Goal: Find contact information: Find contact information

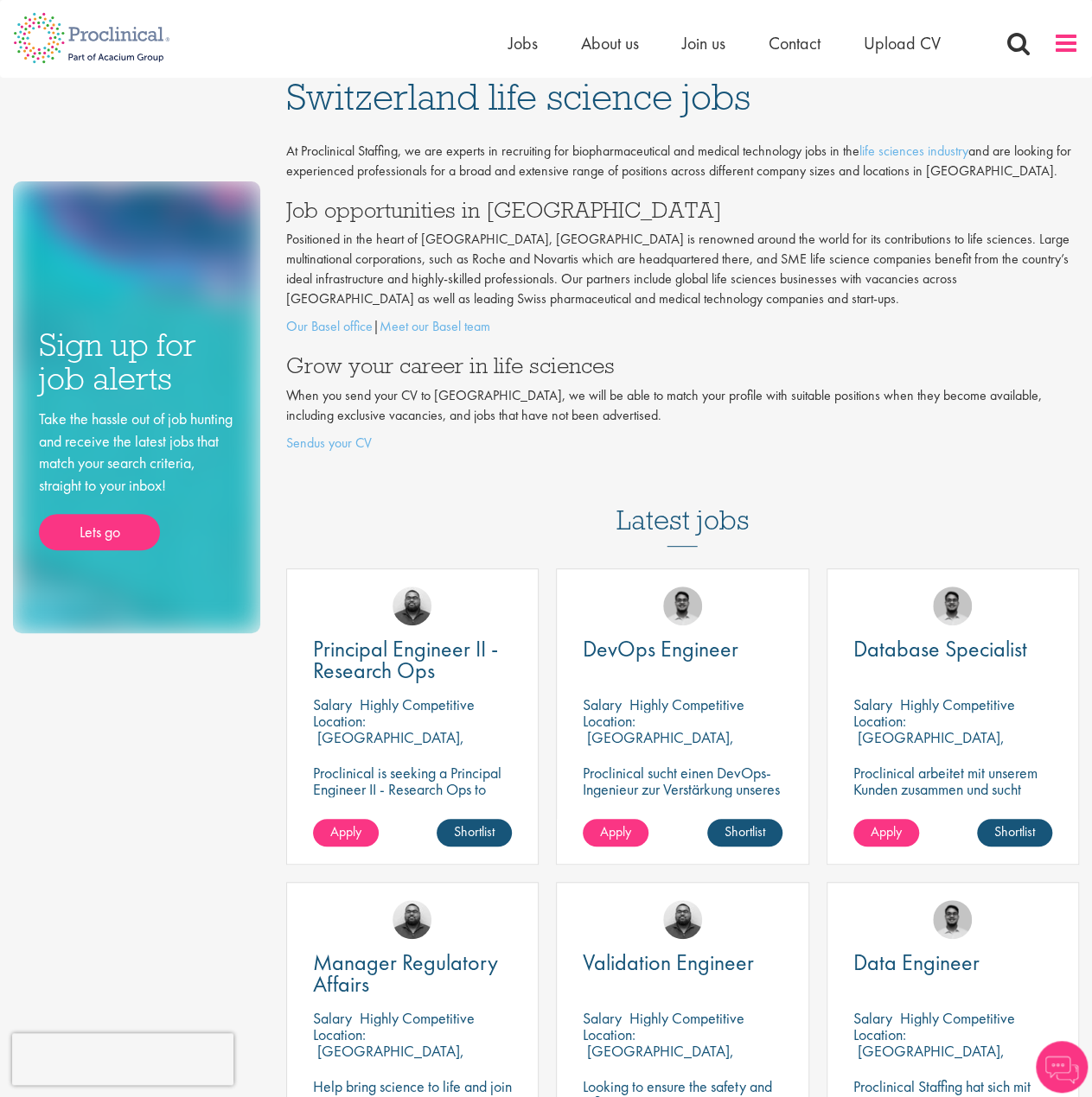
click at [1059, 47] on span at bounding box center [1065, 43] width 26 height 26
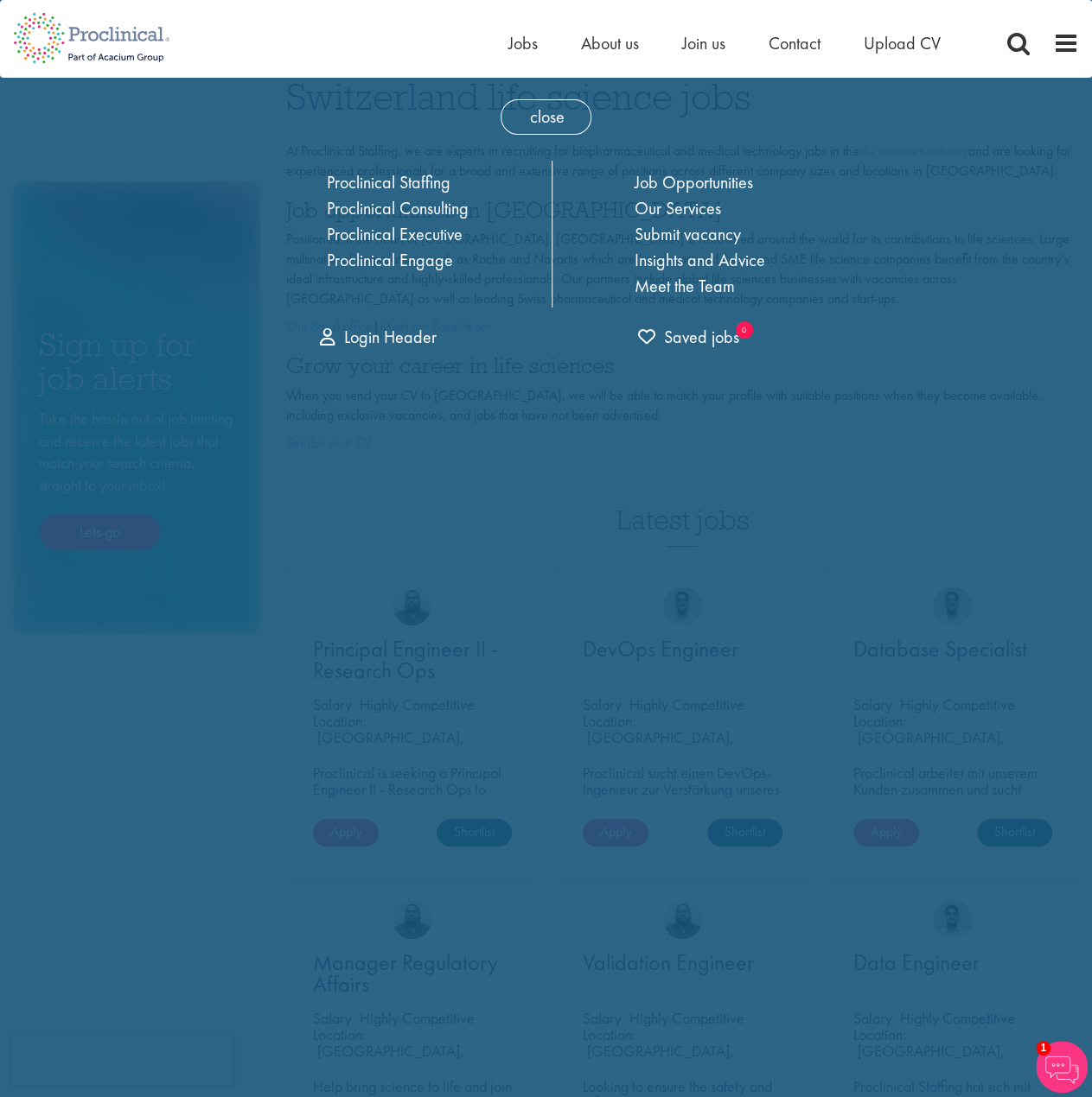
click at [590, 102] on div "close Home Jobs About us Join us Contact Upload CV Proclinical Staffing Proclin…" at bounding box center [546, 220] width 639 height 284
click at [551, 122] on span "close" at bounding box center [545, 117] width 91 height 36
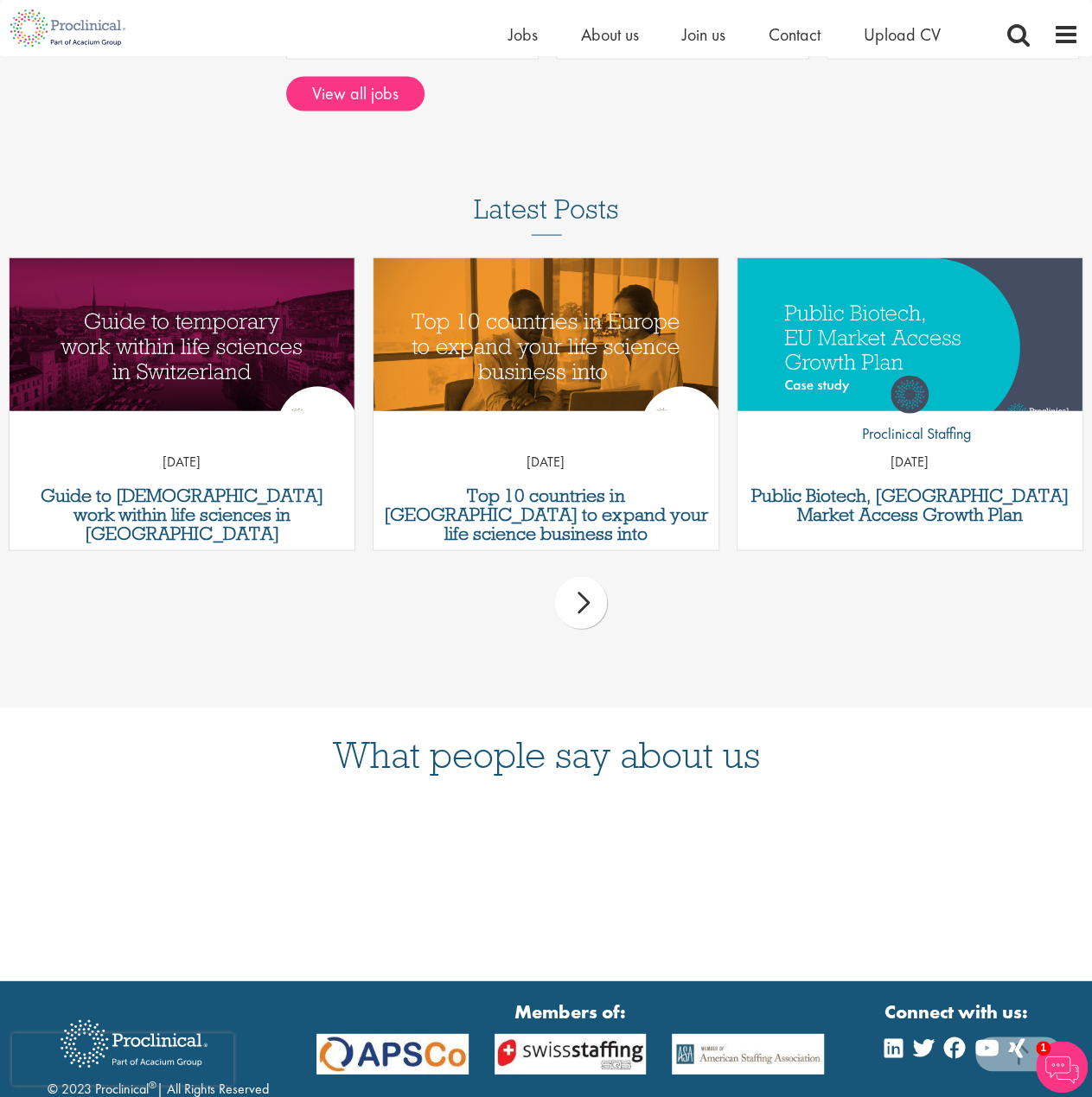
scroll to position [1853, 0]
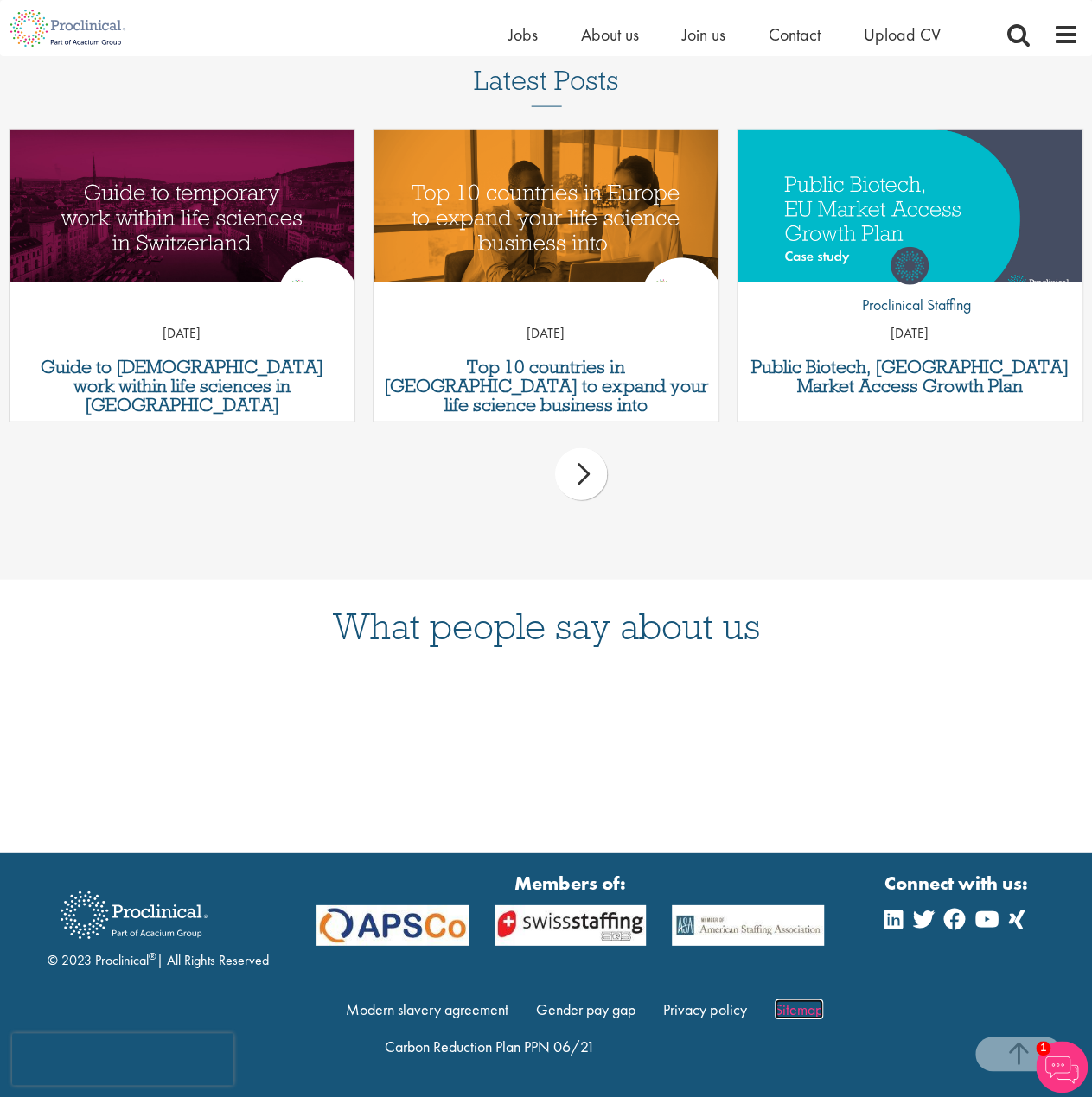
click at [805, 1006] on link "Sitemap" at bounding box center [798, 1010] width 49 height 20
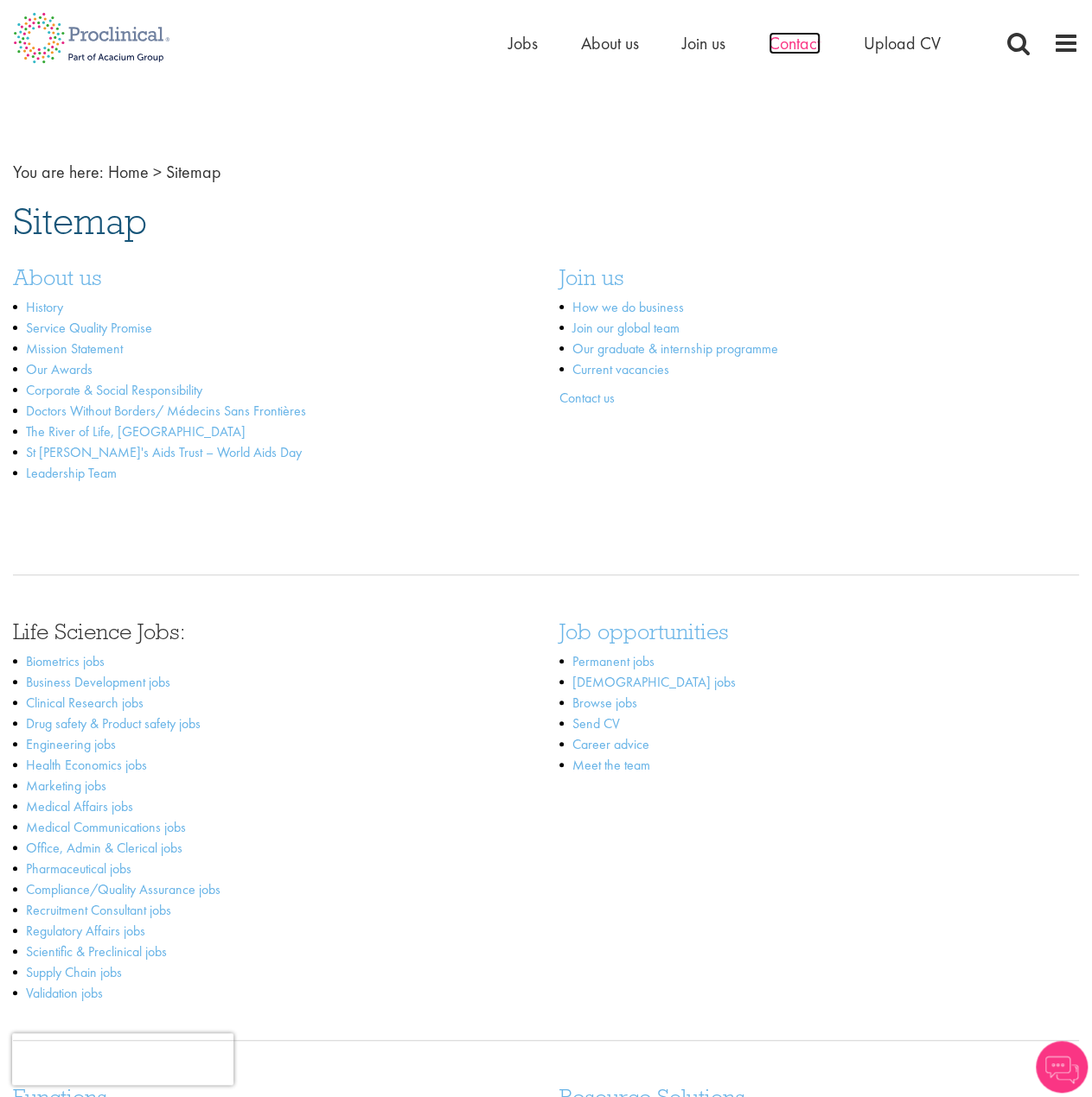
click at [804, 40] on span "Contact" at bounding box center [794, 43] width 52 height 23
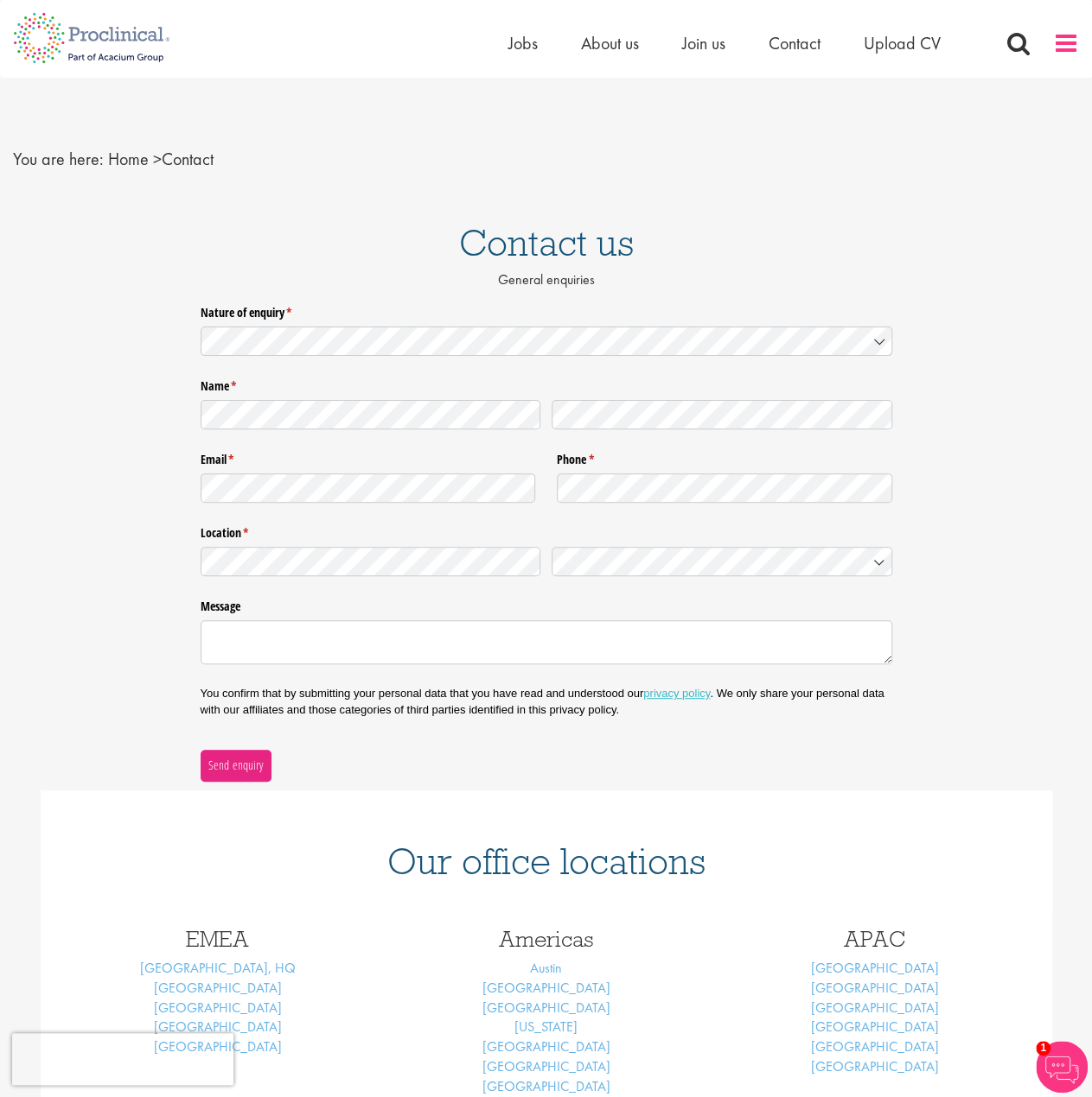
drag, startPoint x: 1077, startPoint y: 25, endPoint x: 1067, endPoint y: 32, distance: 12.2
click at [1074, 28] on div "Home Jobs About us Join us Contact Upload CV" at bounding box center [540, 32] width 1079 height 65
click at [1066, 33] on span at bounding box center [1065, 43] width 26 height 26
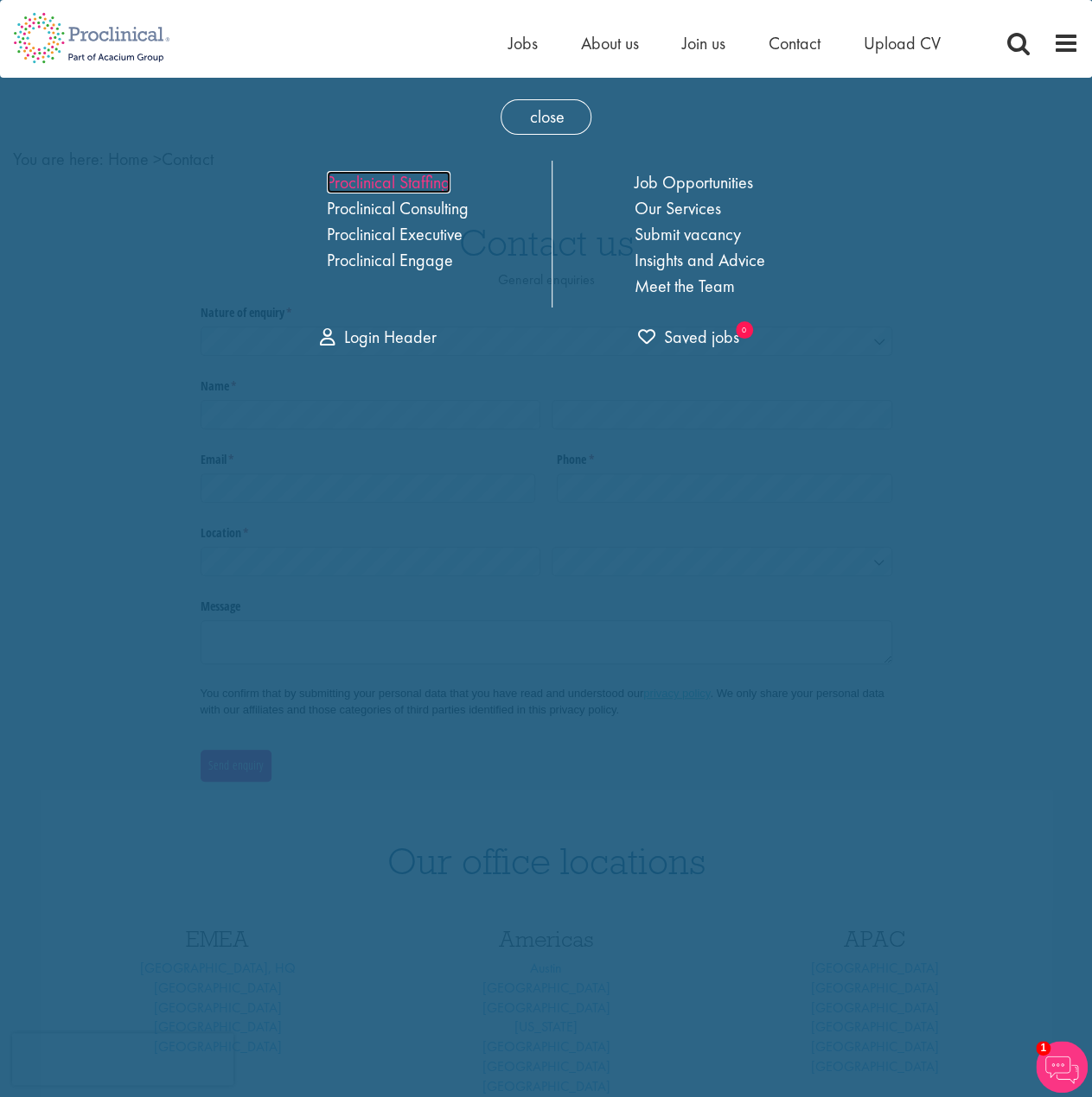
click at [415, 174] on link "Proclinical Staffing" at bounding box center [388, 182] width 124 height 23
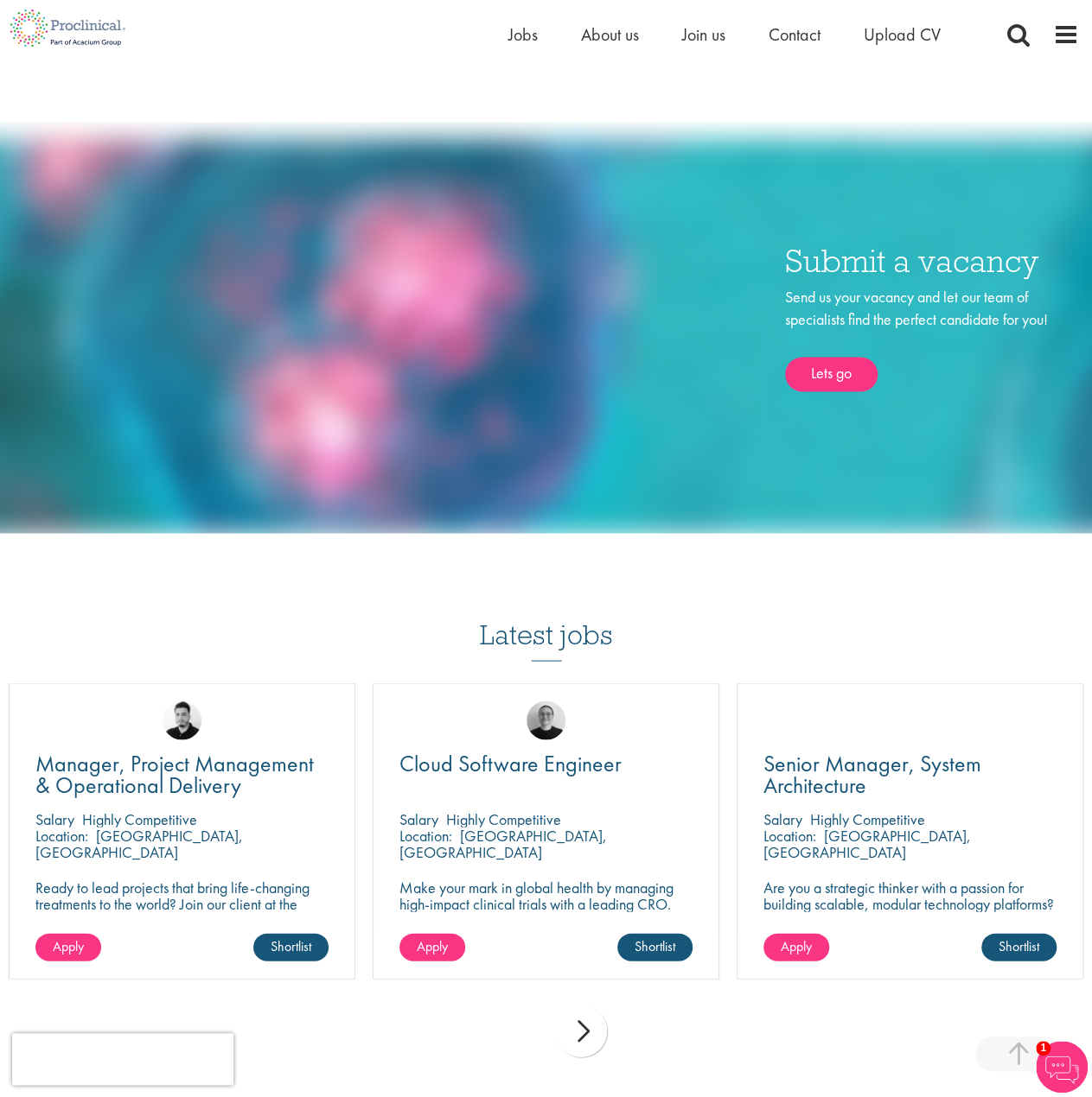
scroll to position [1296, 0]
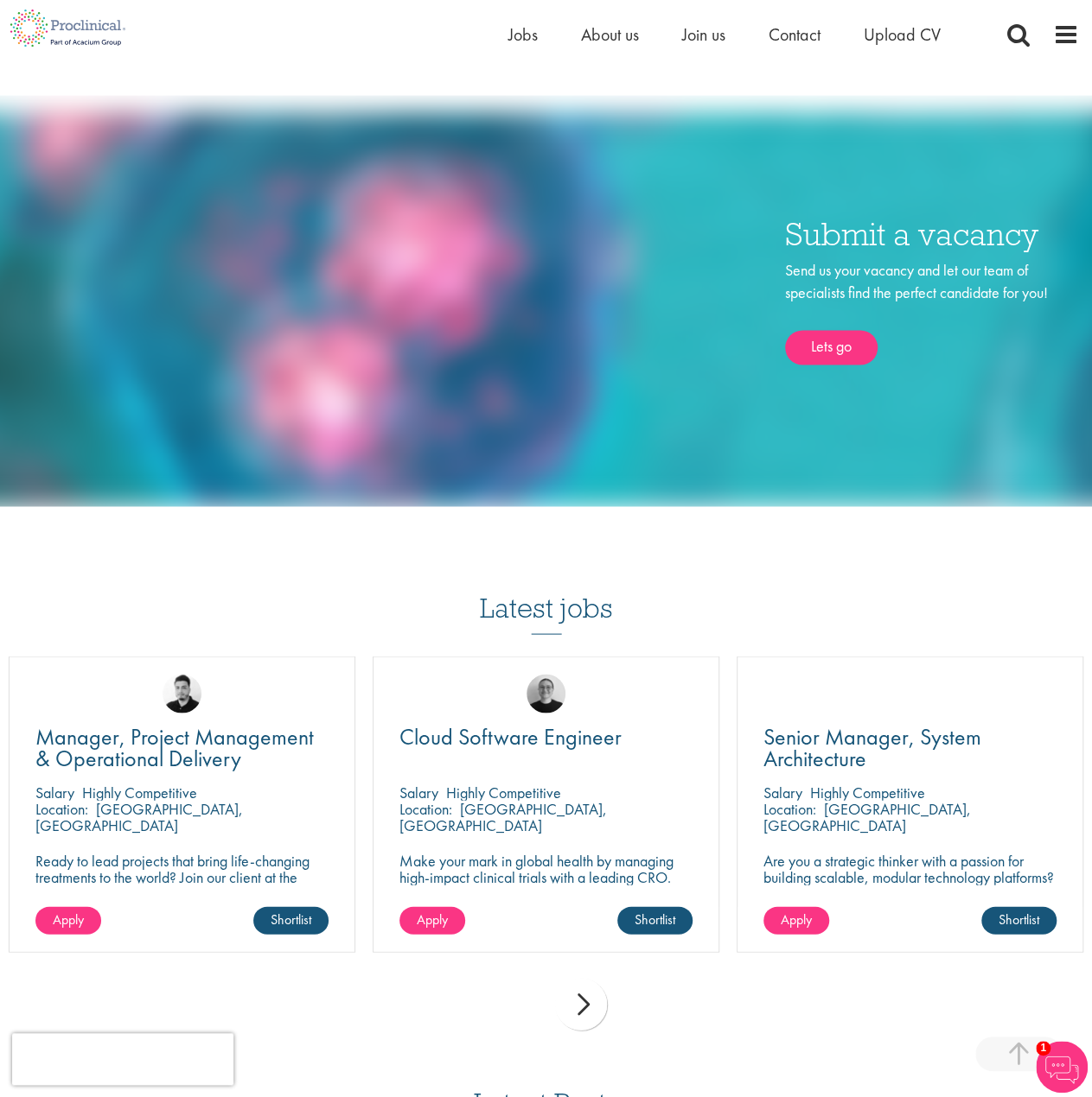
click at [583, 997] on div "next" at bounding box center [581, 1004] width 52 height 52
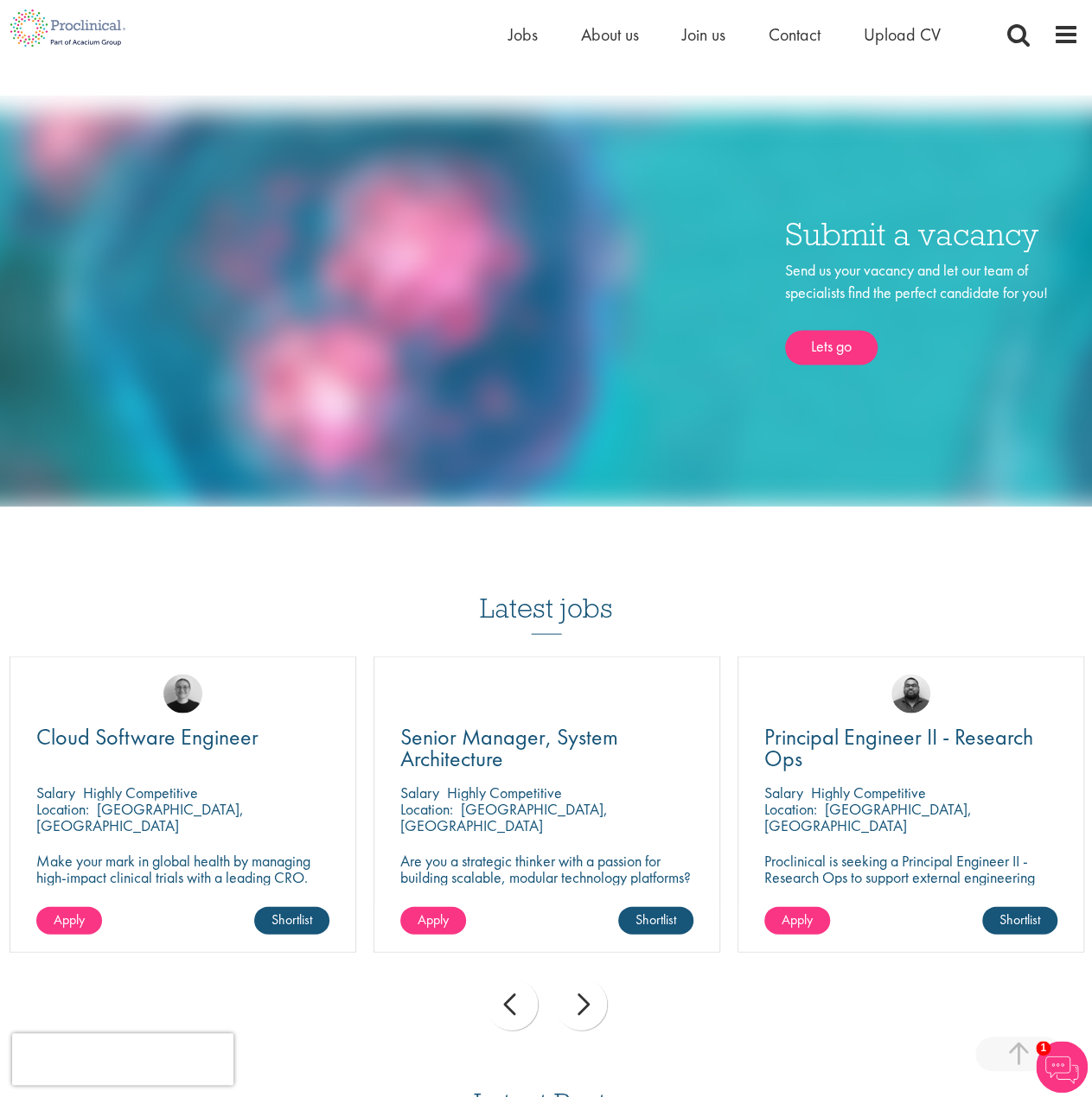
click at [583, 995] on div "next" at bounding box center [581, 1004] width 52 height 52
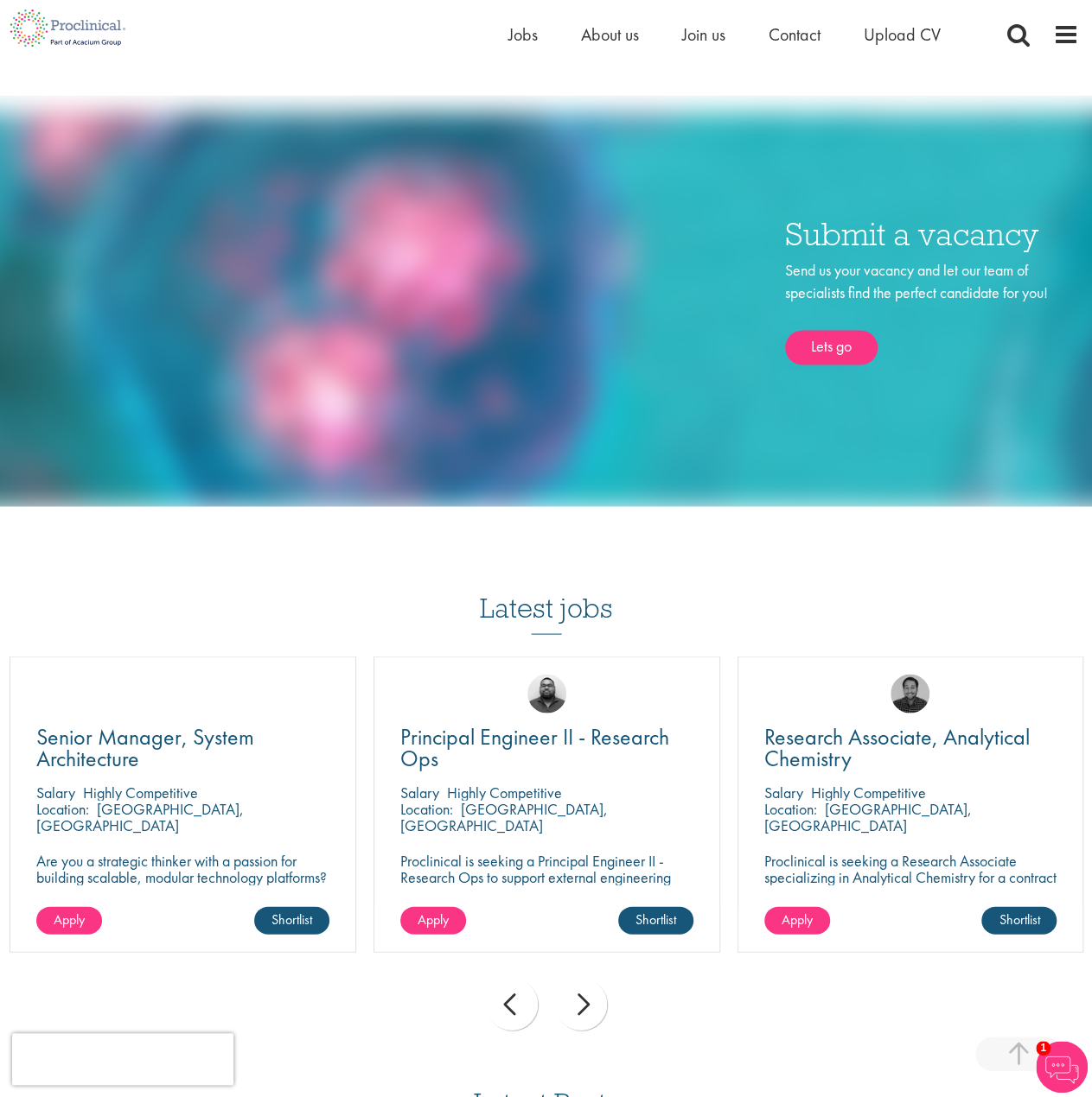
click at [583, 995] on div "next" at bounding box center [581, 1004] width 52 height 52
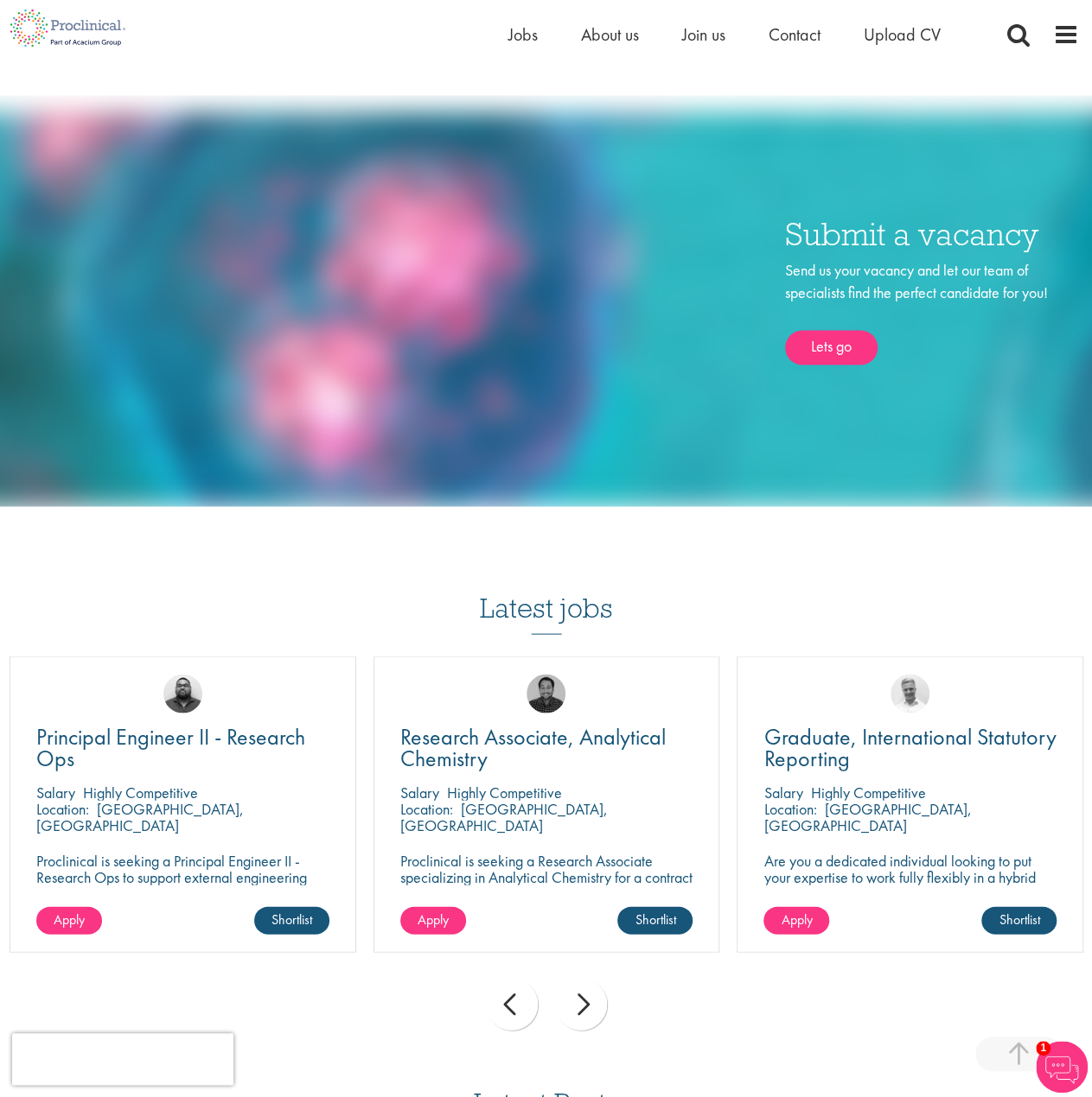
click at [583, 995] on div "next" at bounding box center [581, 1004] width 52 height 52
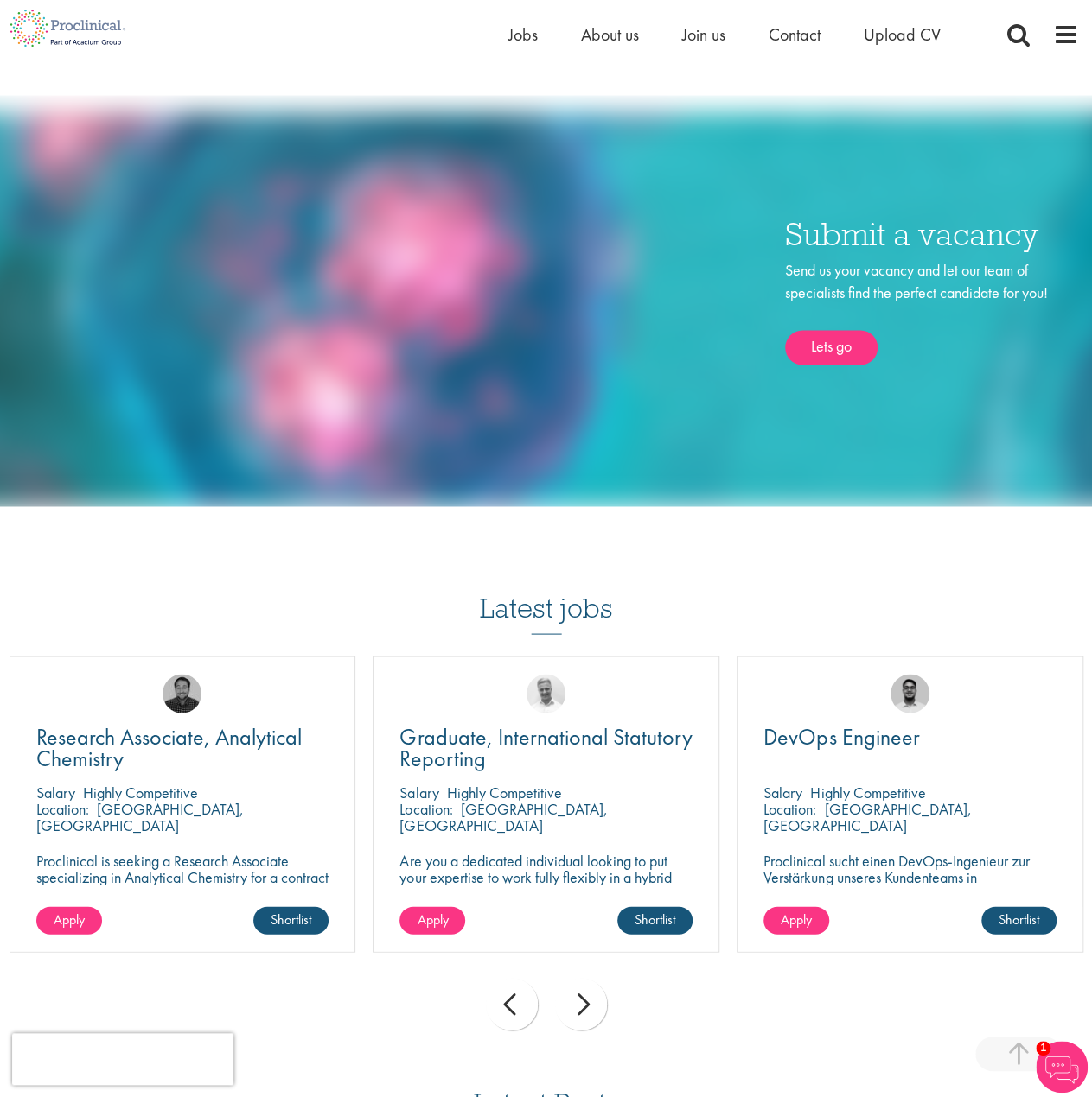
click at [583, 995] on div "next" at bounding box center [581, 1004] width 52 height 52
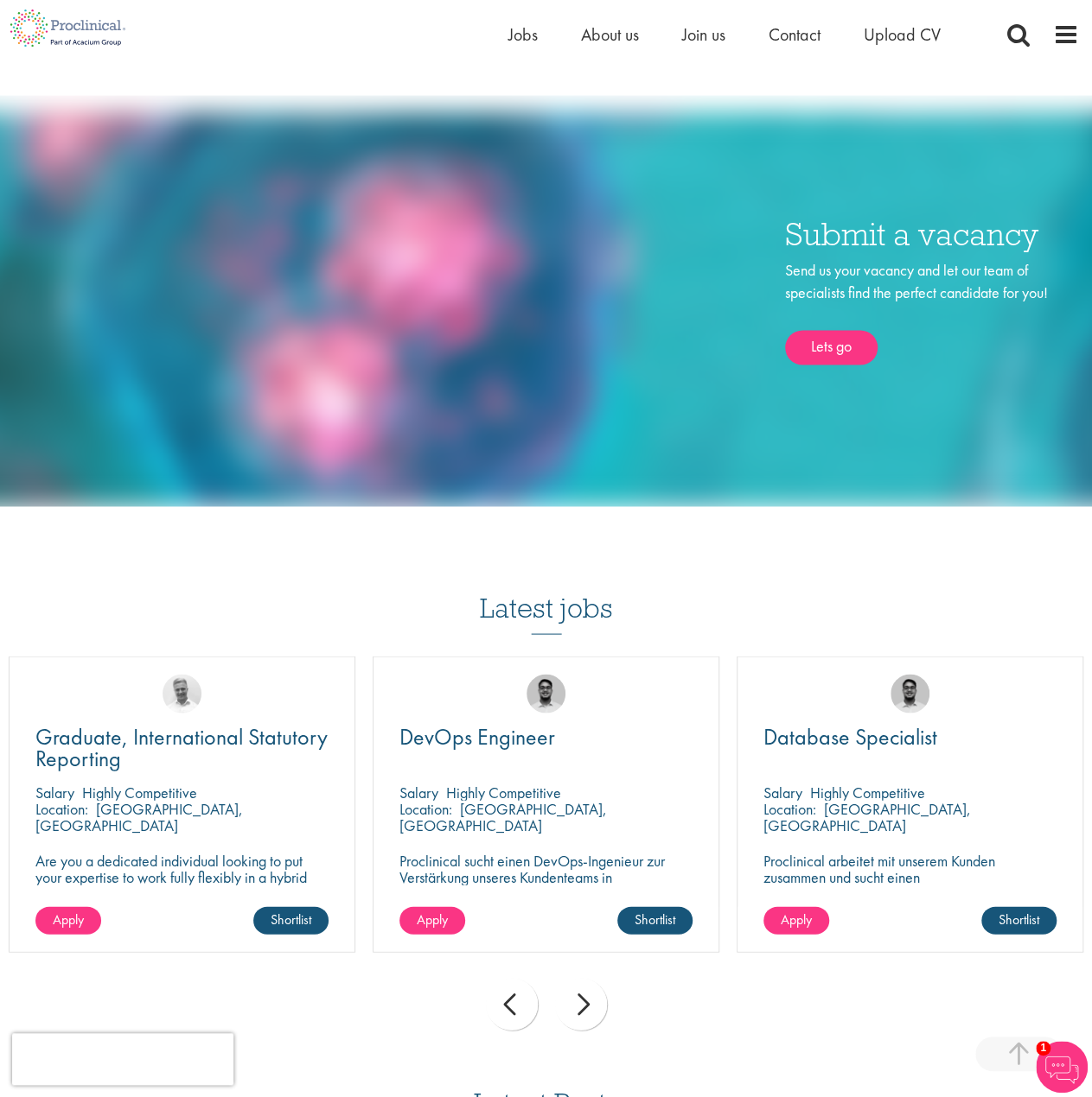
click at [583, 995] on div "next" at bounding box center [581, 1004] width 52 height 52
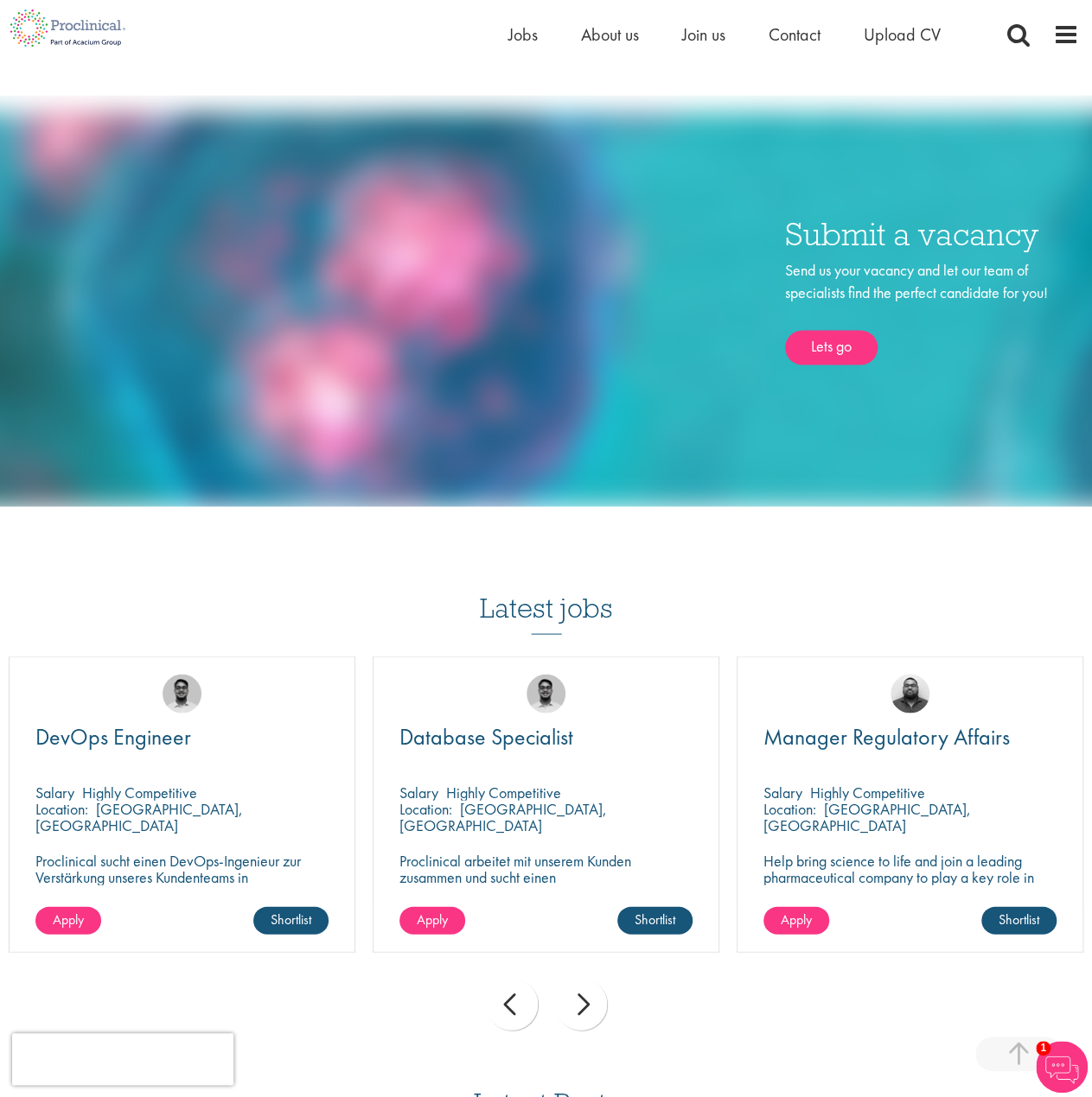
click at [583, 995] on div "next" at bounding box center [581, 1004] width 52 height 52
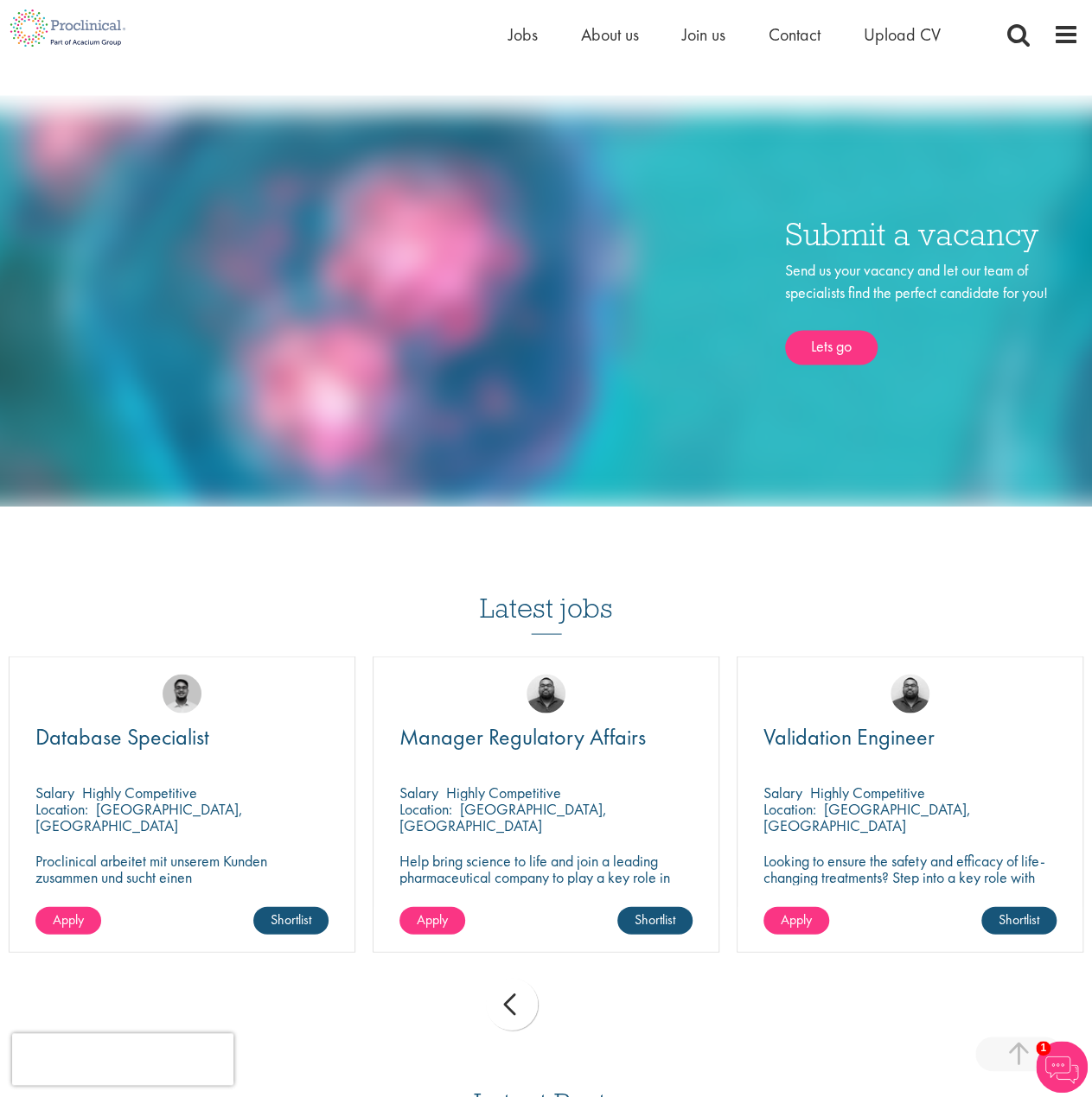
click at [583, 995] on div "prev next" at bounding box center [546, 1007] width 1092 height 75
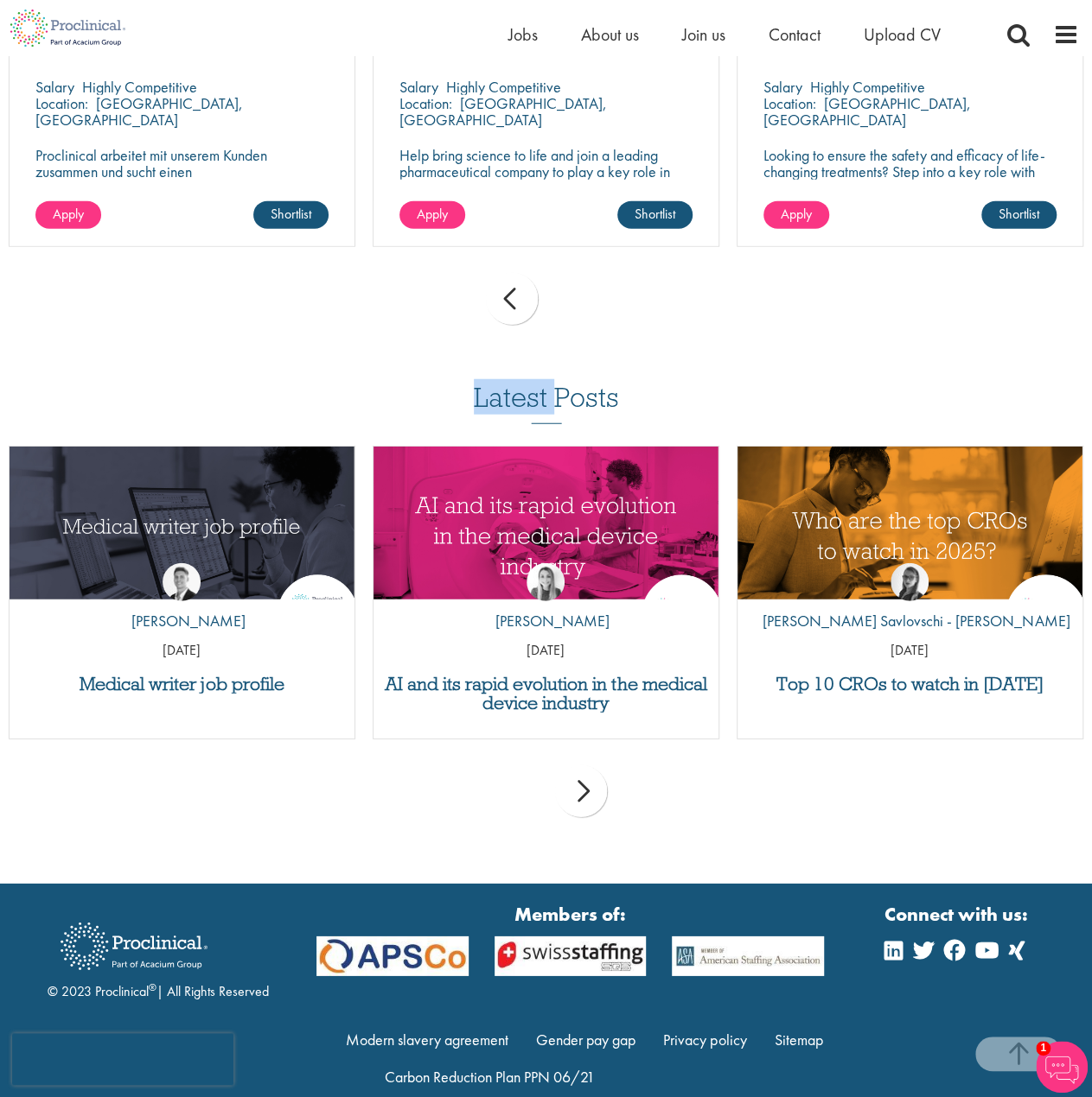
scroll to position [2012, 0]
